Goal: Navigation & Orientation: Find specific page/section

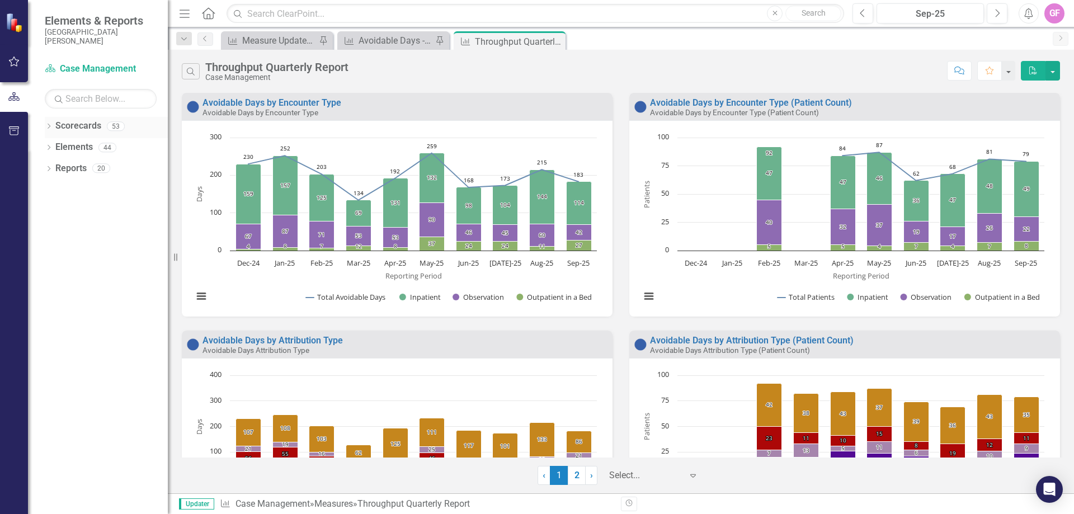
click at [49, 126] on icon "Dropdown" at bounding box center [49, 127] width 8 height 6
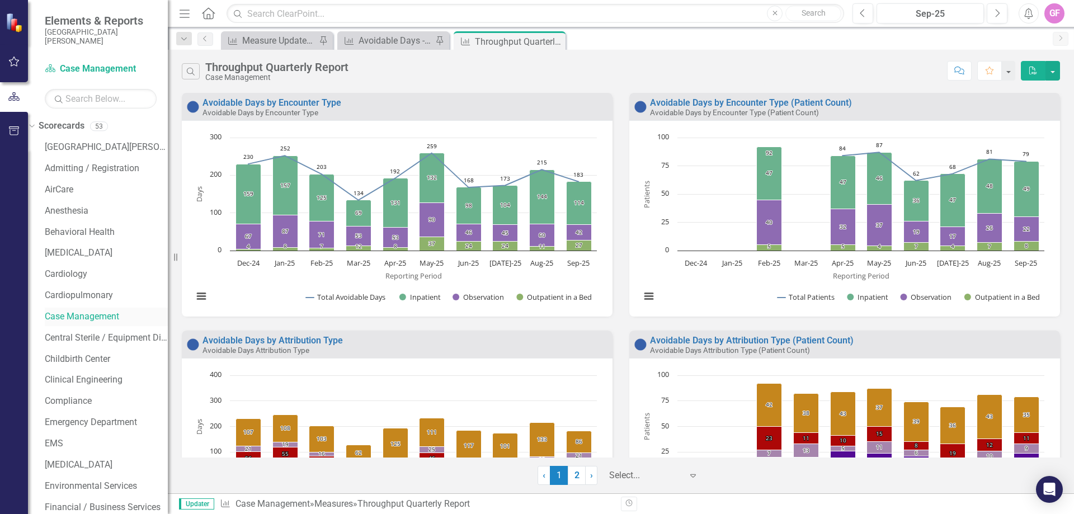
click at [126, 319] on link "Case Management" at bounding box center [106, 317] width 123 height 13
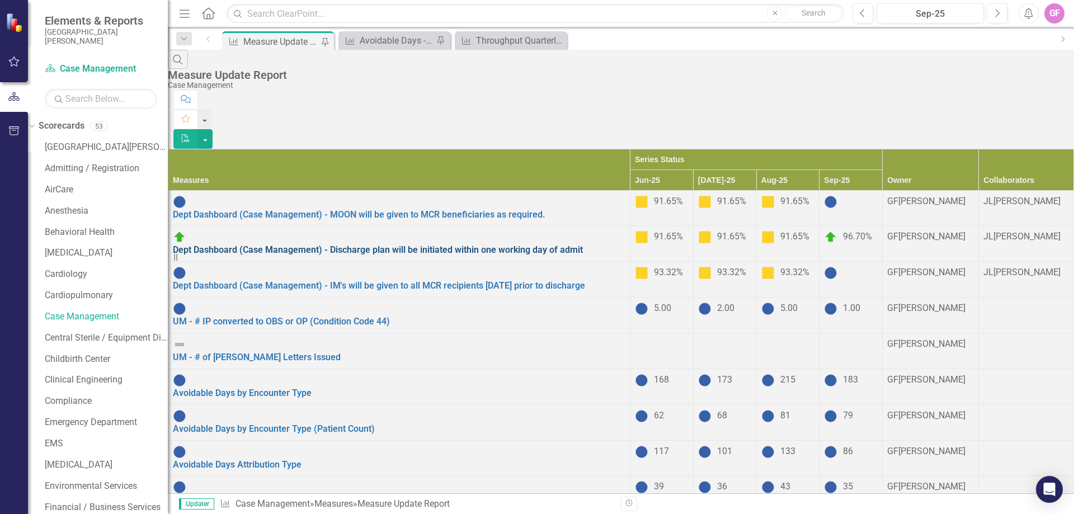
click at [351, 245] on link "Dept Dashboard (Case Management) - Discharge plan will be initiated within one …" at bounding box center [378, 250] width 410 height 11
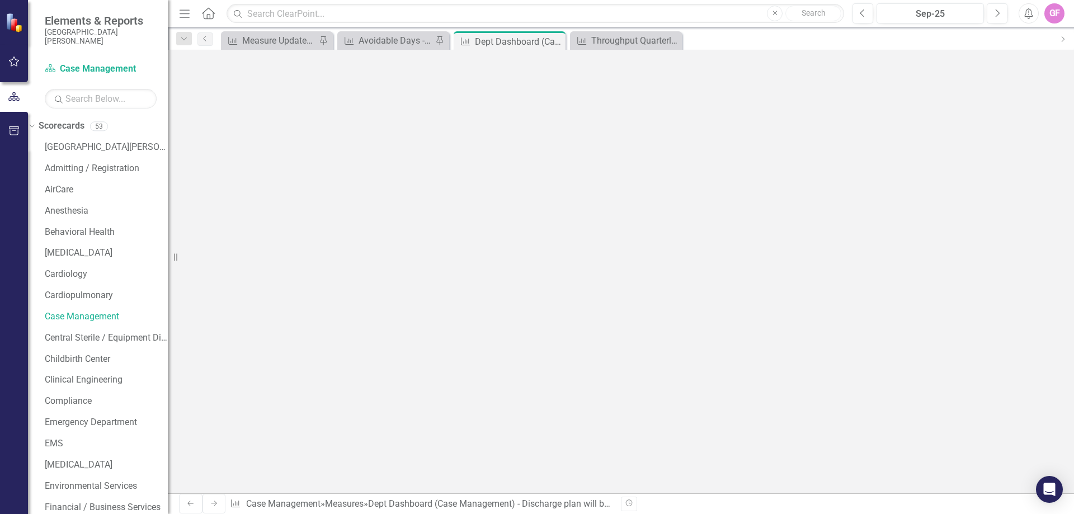
scroll to position [262, 0]
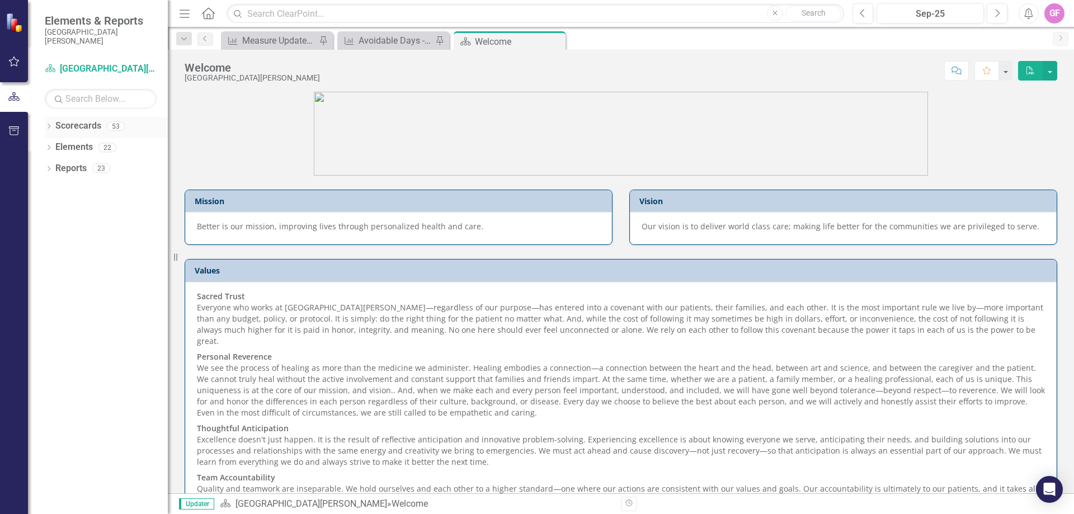
click at [48, 128] on icon at bounding box center [49, 126] width 3 height 5
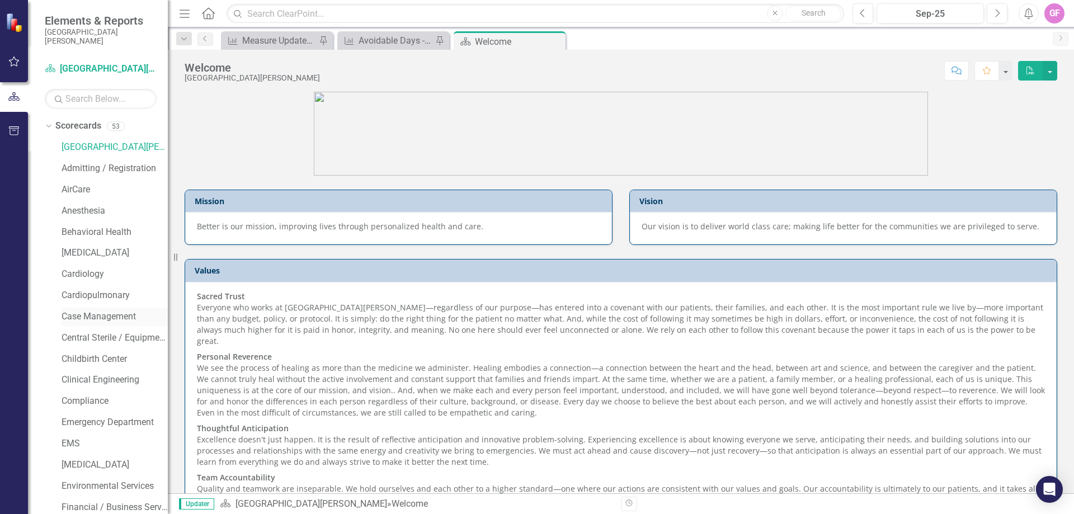
click at [105, 314] on link "Case Management" at bounding box center [115, 317] width 106 height 13
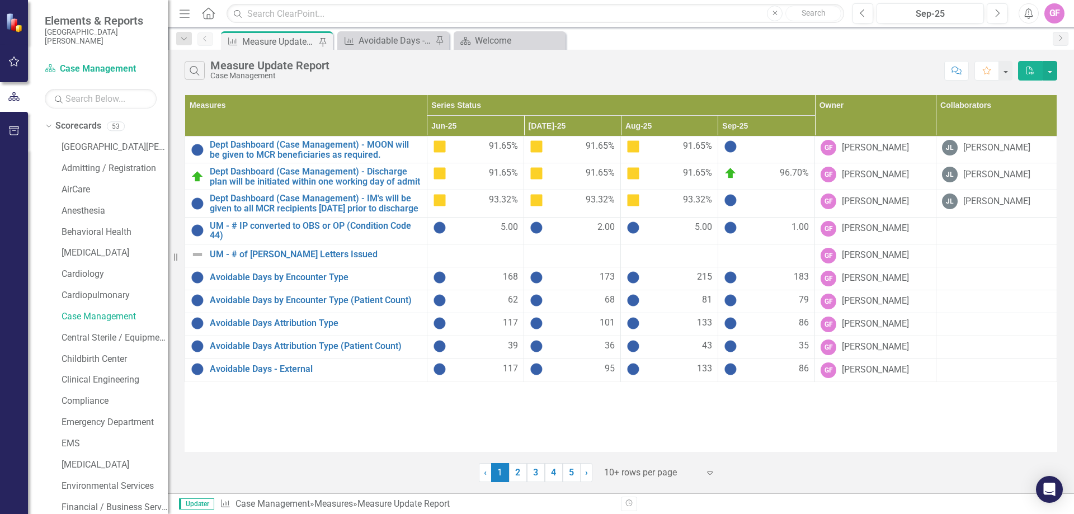
drag, startPoint x: 573, startPoint y: 469, endPoint x: 570, endPoint y: 477, distance: 8.5
click at [573, 469] on link "5" at bounding box center [572, 472] width 18 height 19
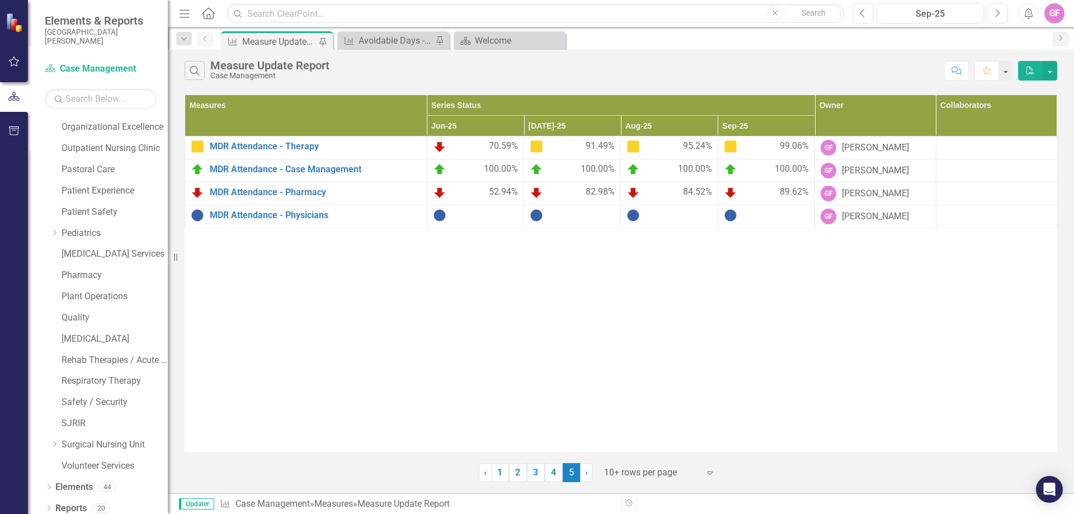
scroll to position [683, 0]
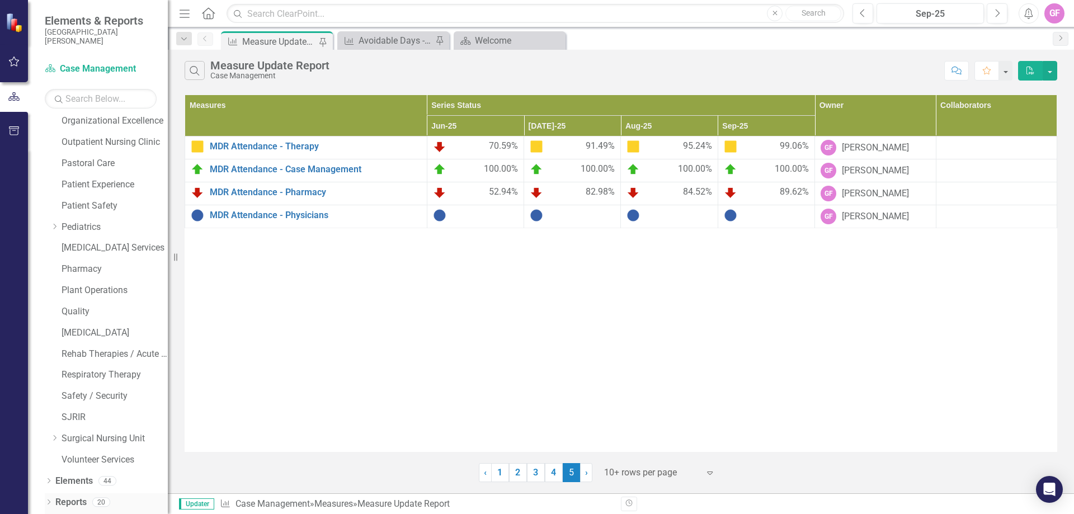
click at [48, 500] on icon at bounding box center [49, 502] width 3 height 5
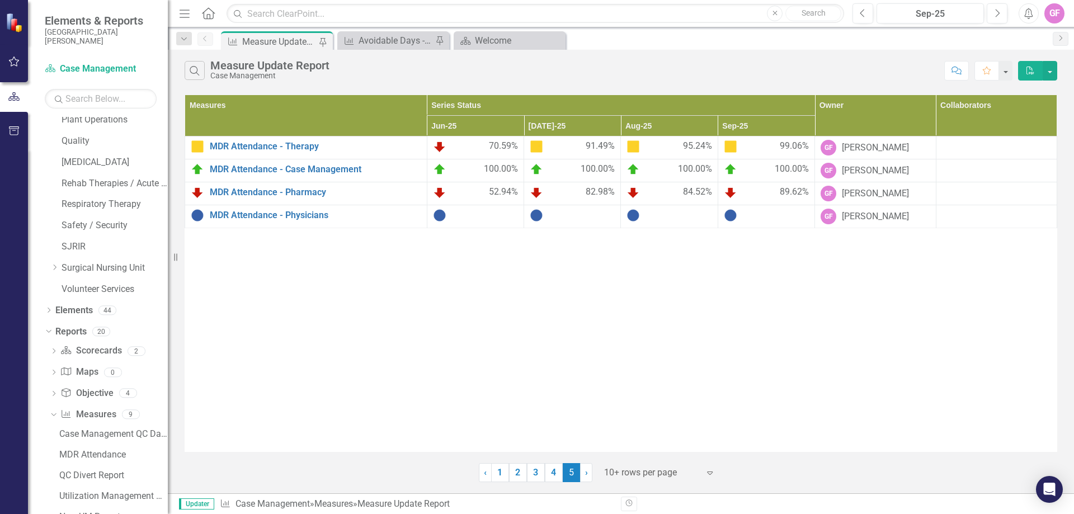
scroll to position [936, 0]
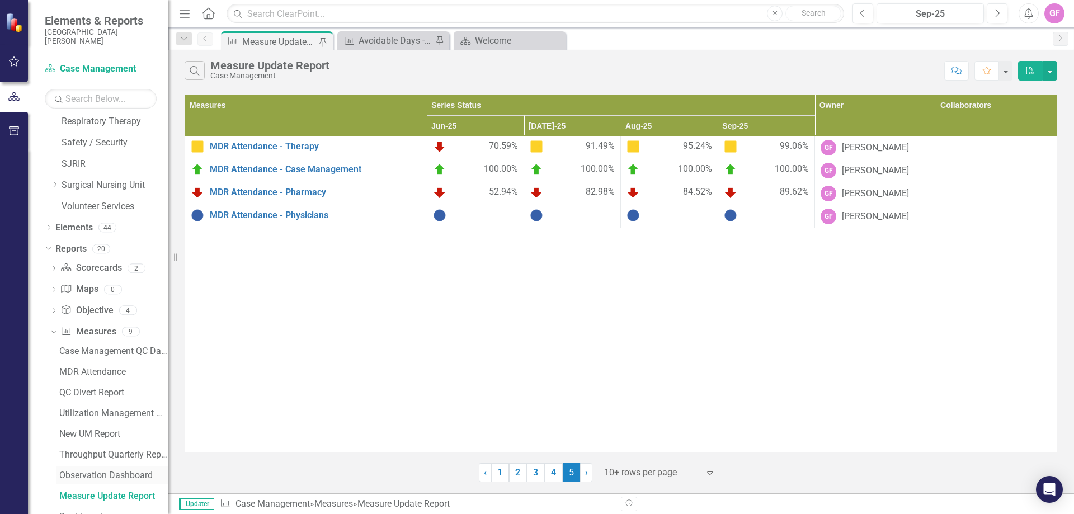
click at [132, 475] on div "Observation Dashboard" at bounding box center [113, 476] width 109 height 10
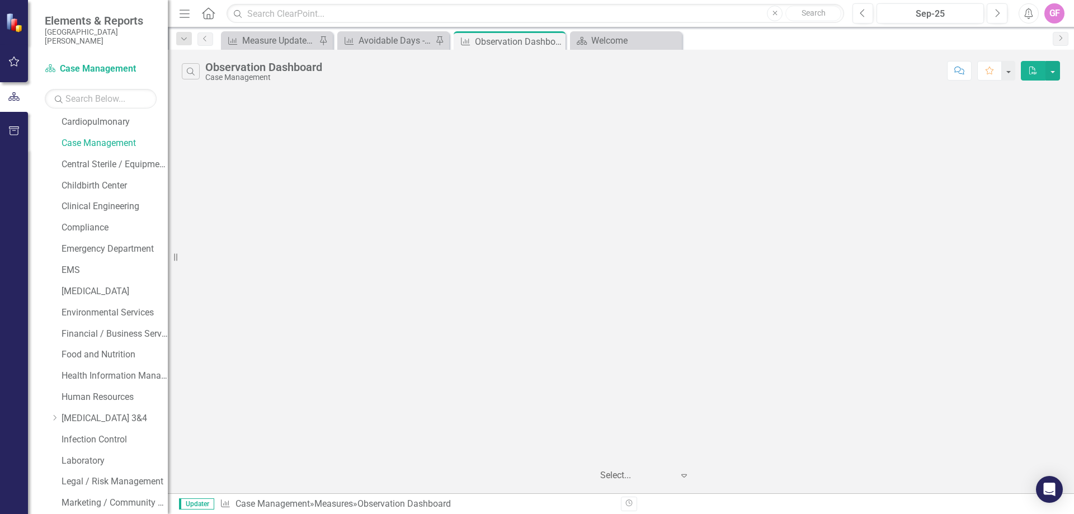
scroll to position [151, 0]
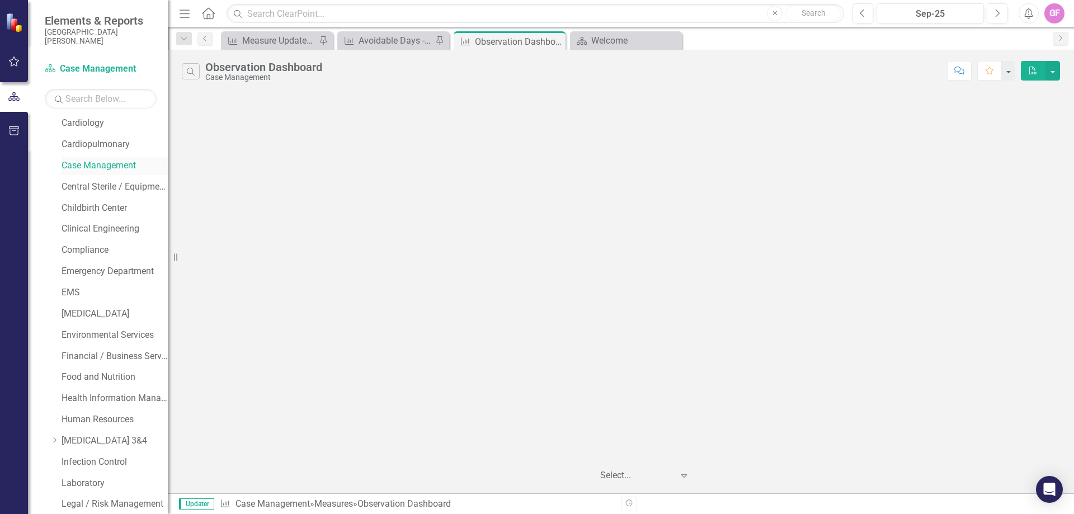
click at [110, 168] on link "Case Management" at bounding box center [115, 165] width 106 height 13
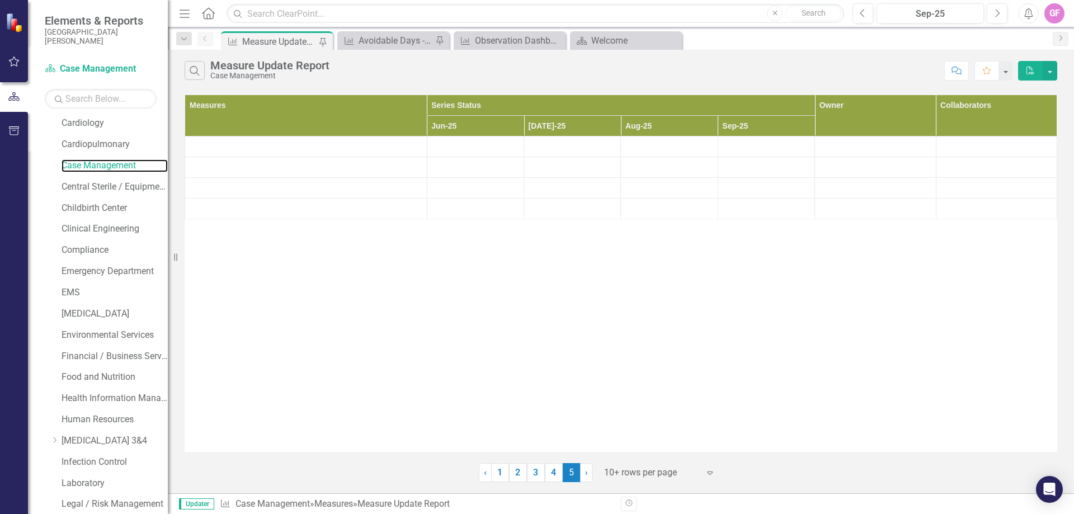
scroll to position [927, 0]
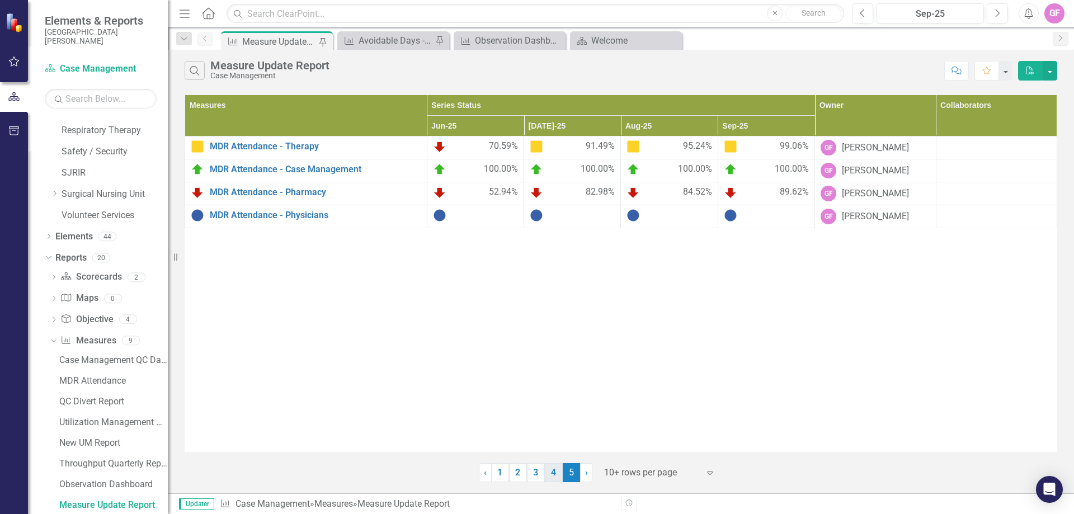
click at [553, 476] on link "4" at bounding box center [554, 472] width 18 height 19
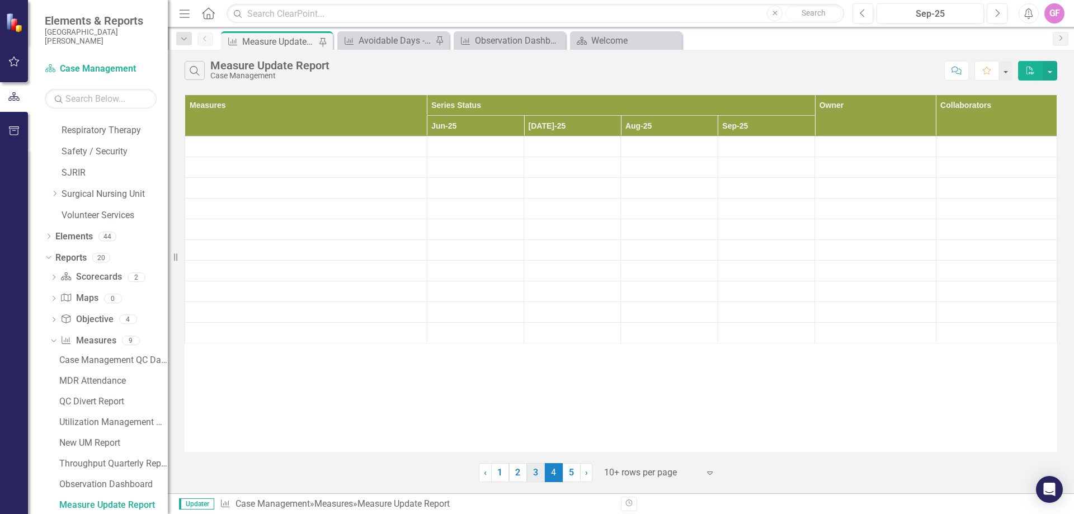
click at [601, 252] on td at bounding box center [572, 250] width 97 height 21
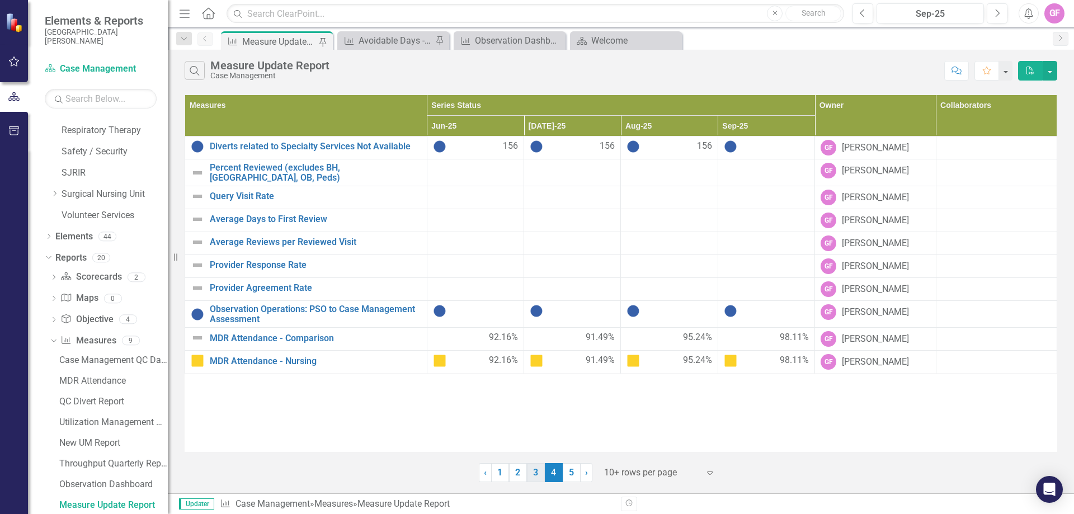
click at [529, 473] on link "3" at bounding box center [536, 472] width 18 height 19
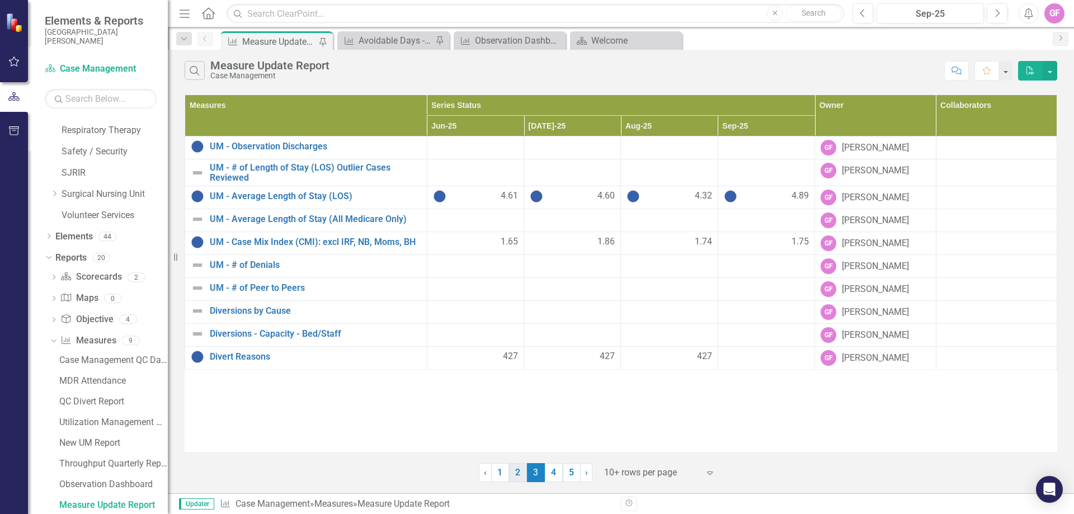
click at [523, 478] on link "2" at bounding box center [518, 472] width 18 height 19
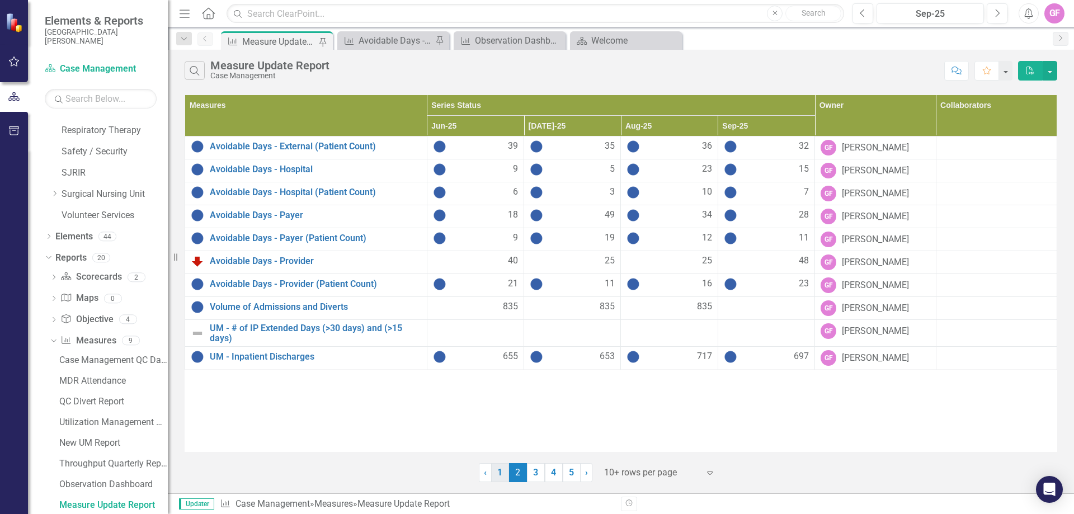
click at [499, 475] on link "1" at bounding box center [500, 472] width 18 height 19
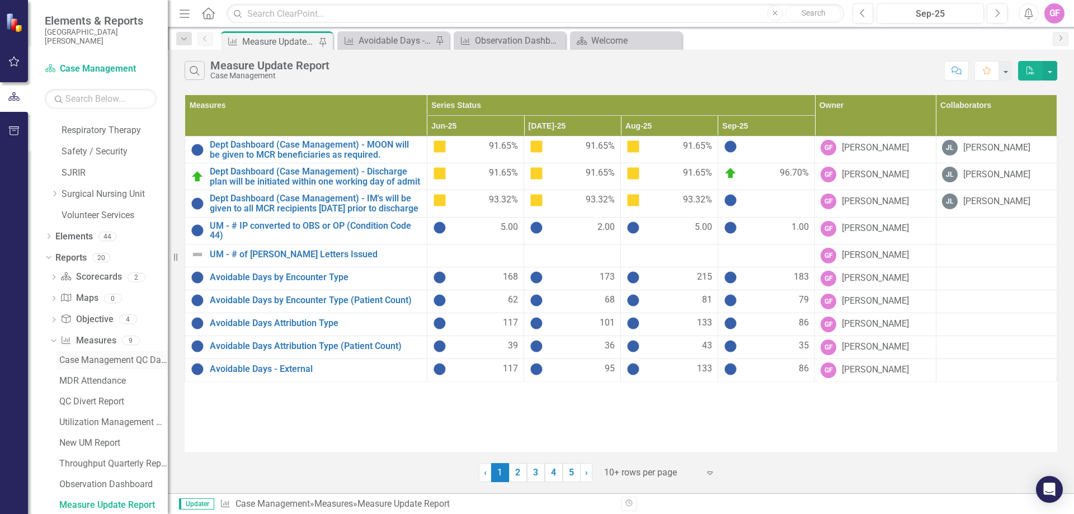
click at [131, 363] on div "Case Management QC Dashboard" at bounding box center [113, 360] width 109 height 10
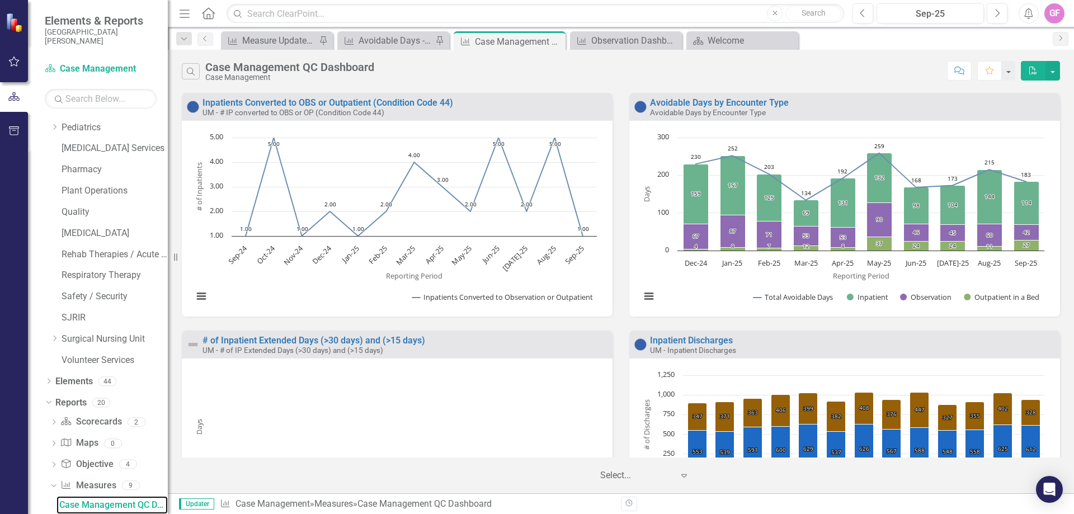
scroll to position [1031, 0]
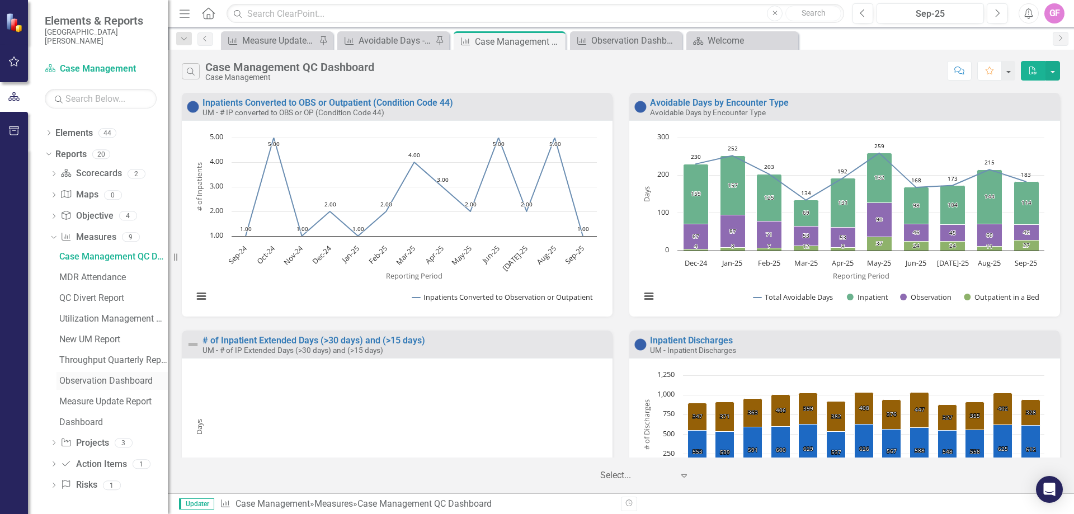
click at [121, 381] on div "Observation Dashboard" at bounding box center [113, 381] width 109 height 10
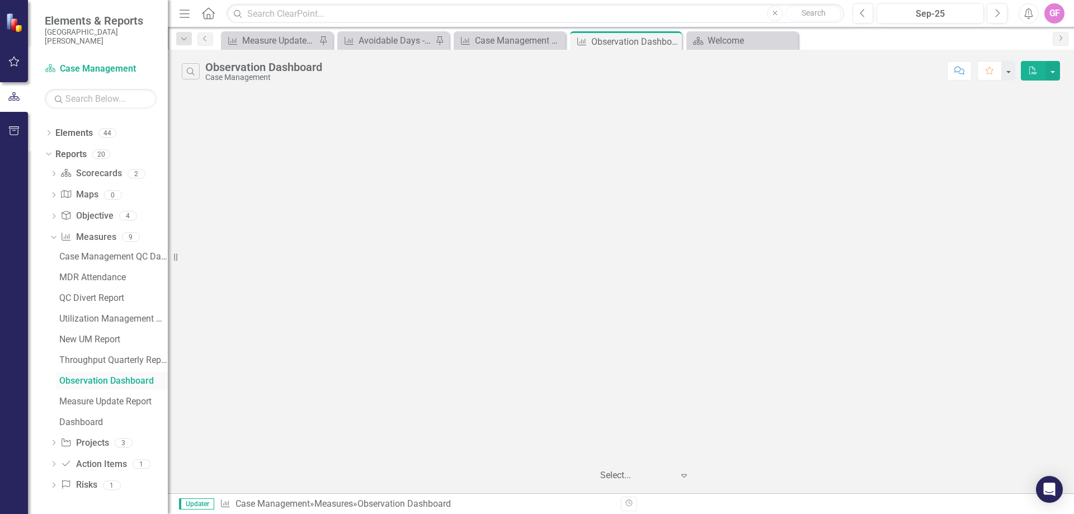
scroll to position [907, 0]
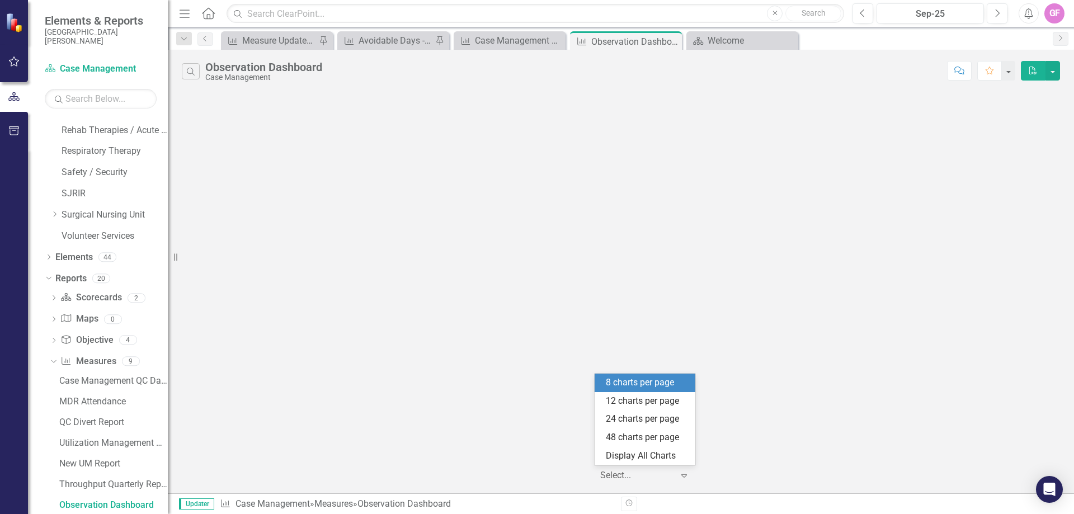
click at [677, 472] on div "Select..." at bounding box center [637, 476] width 84 height 20
click at [914, 371] on div at bounding box center [621, 275] width 907 height 365
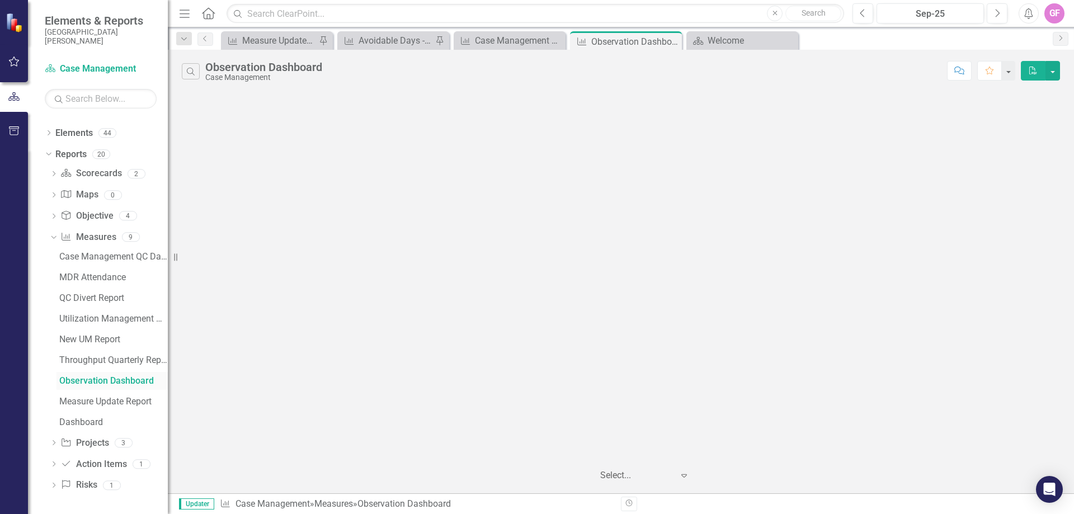
click at [99, 381] on div "Observation Dashboard" at bounding box center [113, 381] width 109 height 10
click at [297, 70] on div "Observation Dashboard" at bounding box center [263, 67] width 117 height 12
click at [397, 509] on div "Observation Dashboard" at bounding box center [404, 504] width 93 height 11
click at [196, 503] on span "Updater" at bounding box center [196, 504] width 35 height 11
click at [619, 473] on div at bounding box center [636, 475] width 73 height 15
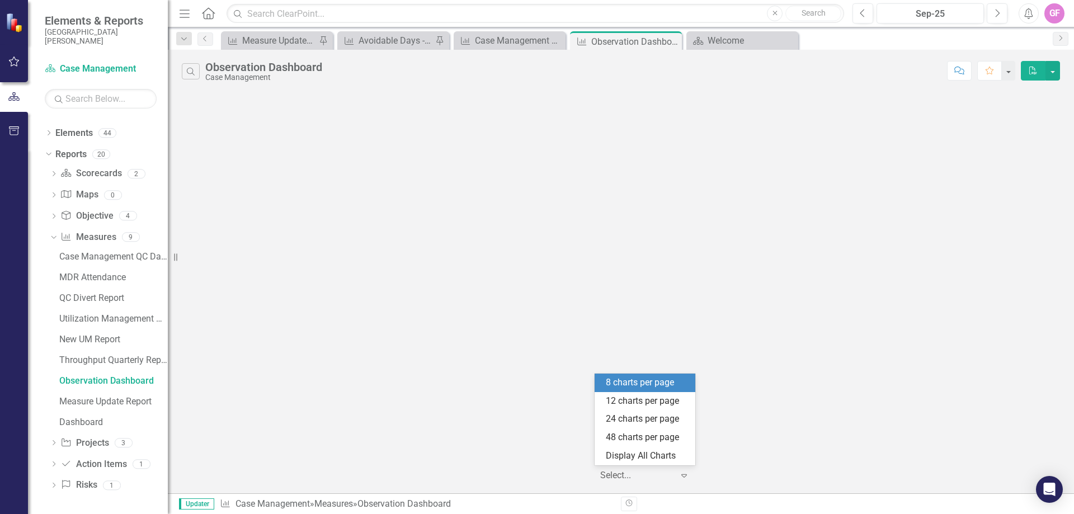
click at [678, 387] on div "8 charts per page" at bounding box center [647, 383] width 83 height 13
